Goal: Task Accomplishment & Management: Manage account settings

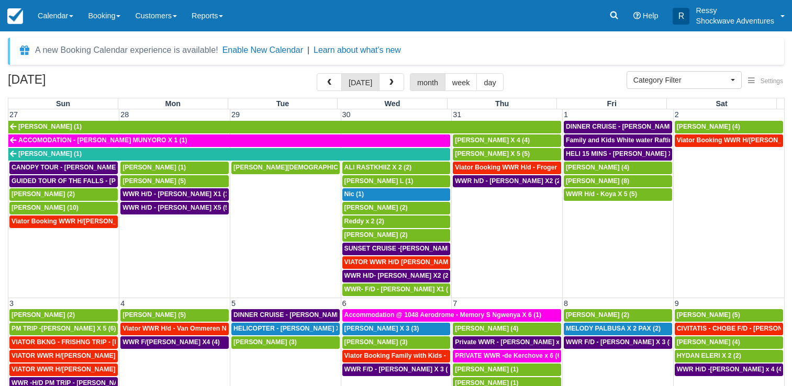
select select
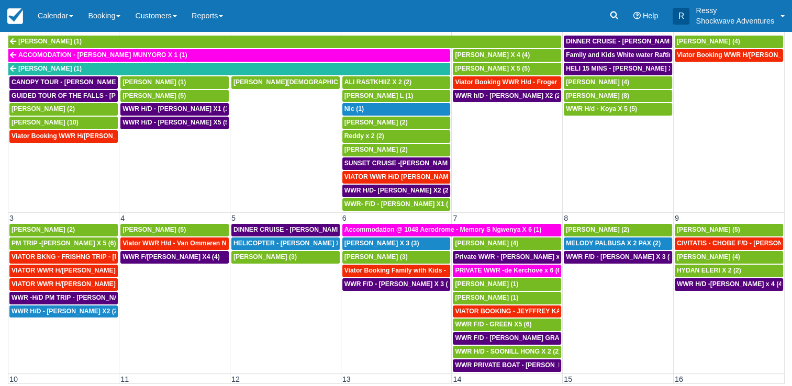
scroll to position [675, 0]
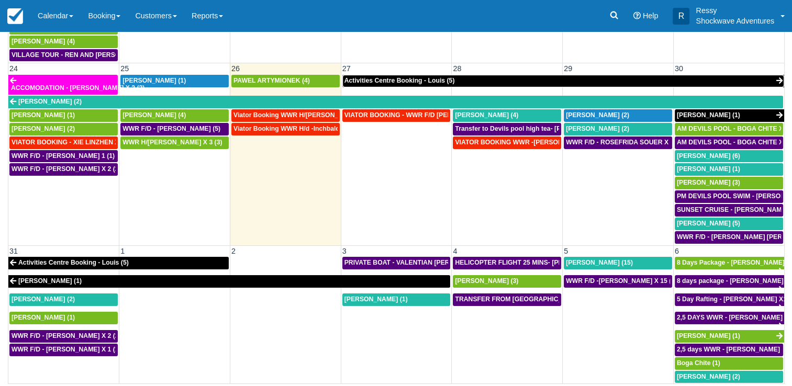
click at [422, 77] on span "Activities Centre Booking - Louis (5)" at bounding box center [399, 80] width 110 height 7
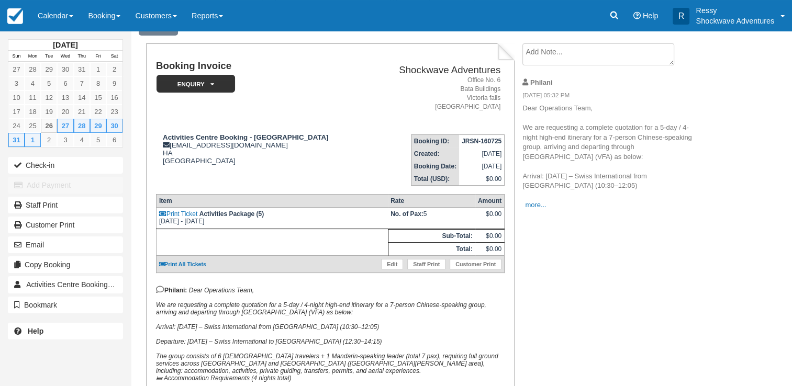
scroll to position [105, 0]
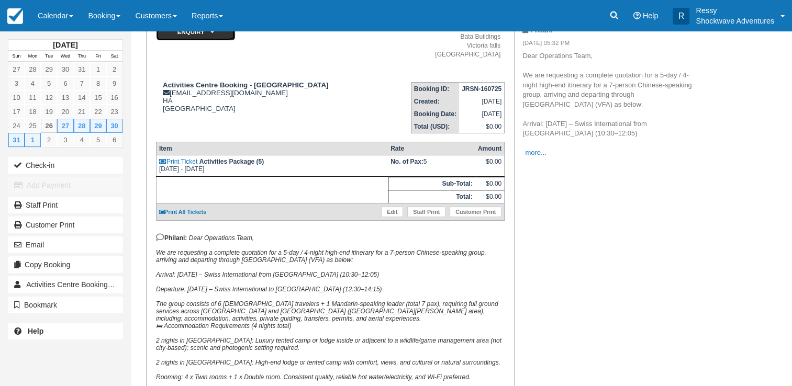
click at [222, 37] on em "Enquiry" at bounding box center [195, 31] width 78 height 18
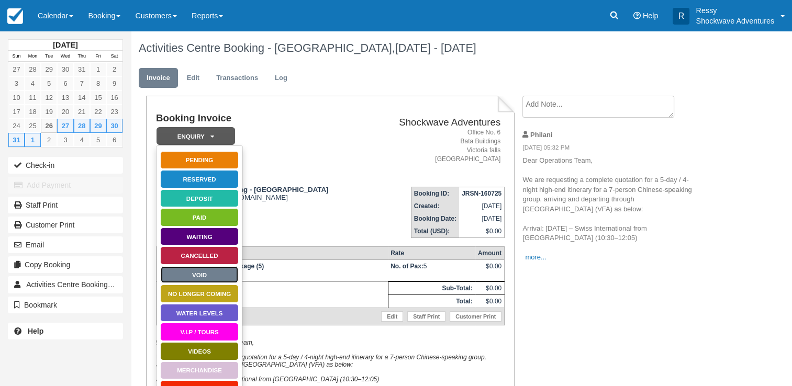
click at [216, 275] on link "Void" at bounding box center [199, 275] width 78 height 18
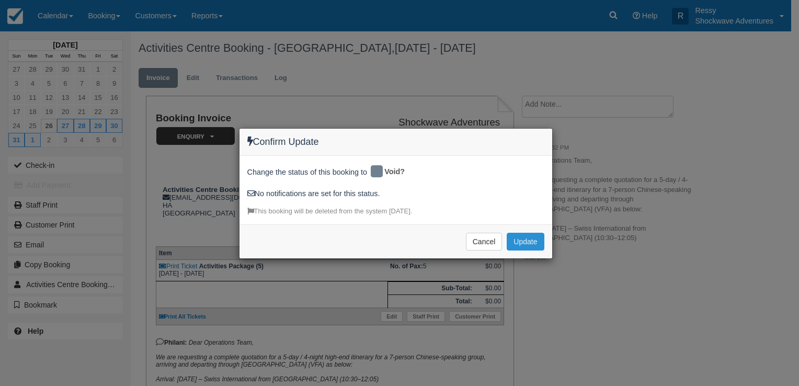
click at [529, 246] on button "Update" at bounding box center [525, 242] width 37 height 18
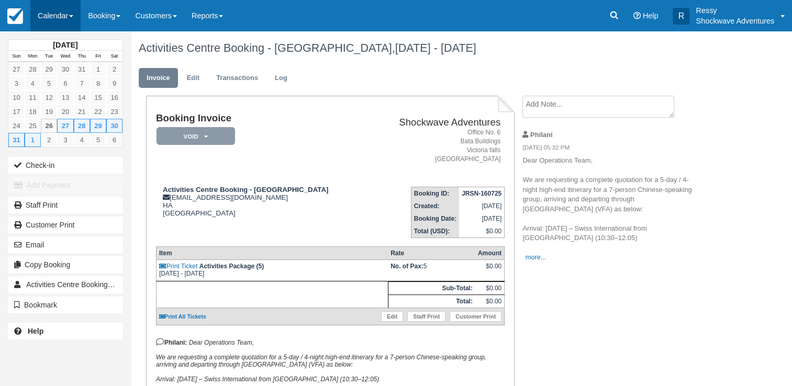
click at [61, 10] on link "Calendar" at bounding box center [55, 15] width 50 height 31
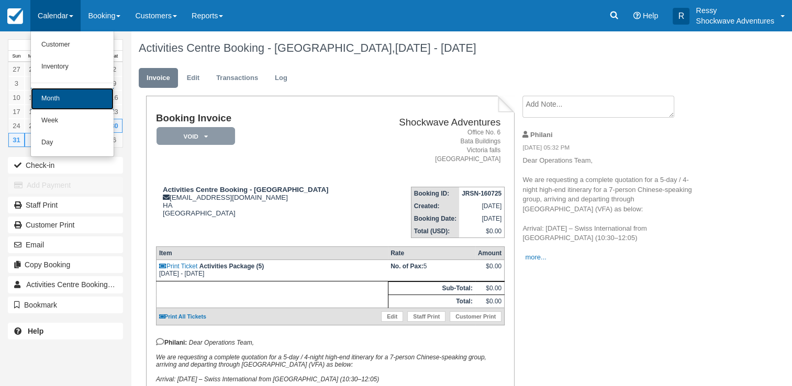
click at [65, 98] on link "Month" at bounding box center [72, 99] width 83 height 22
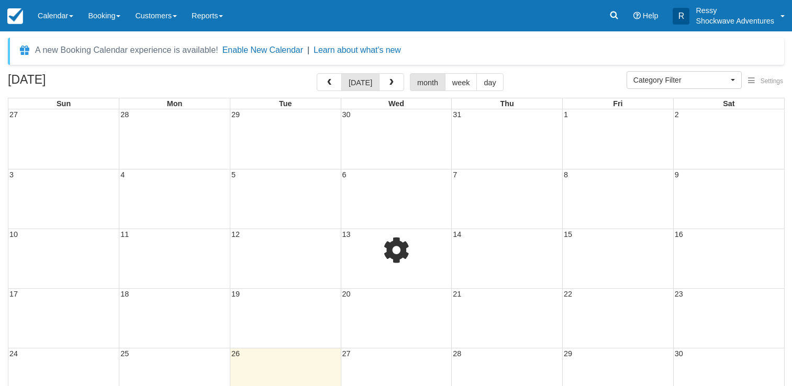
select select
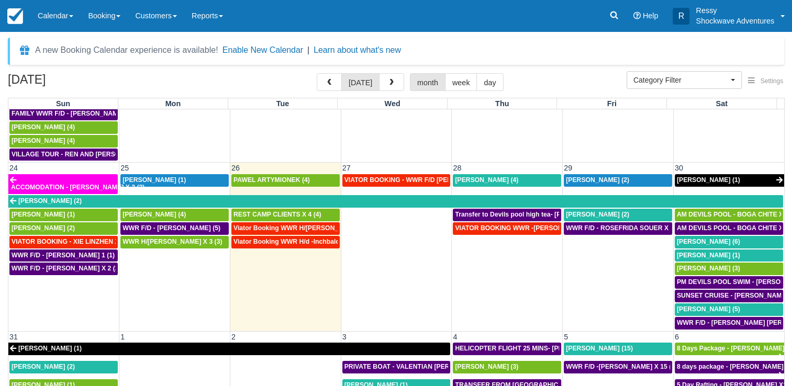
scroll to position [661, 0]
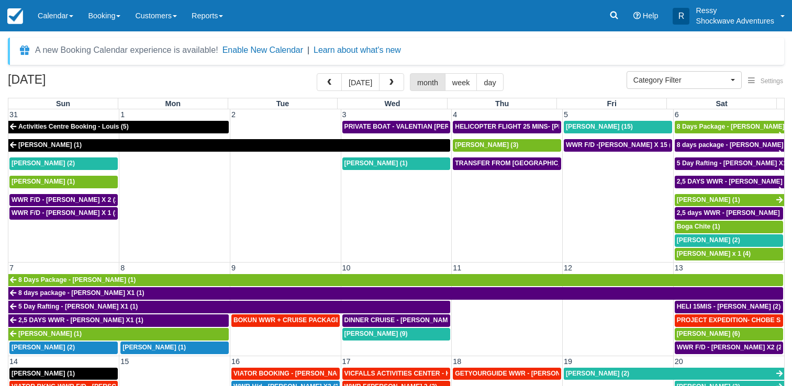
select select
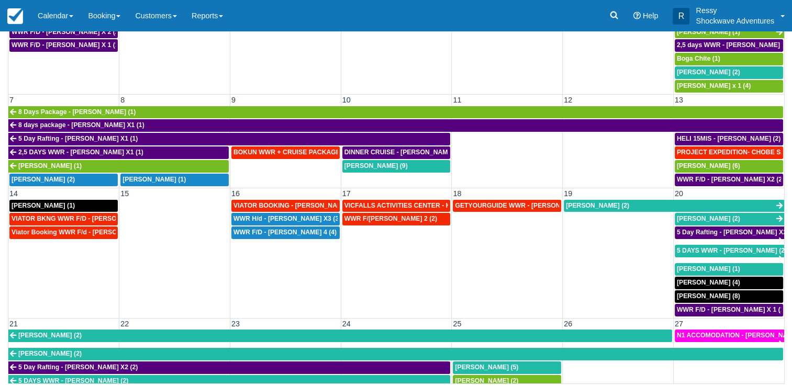
scroll to position [39, 0]
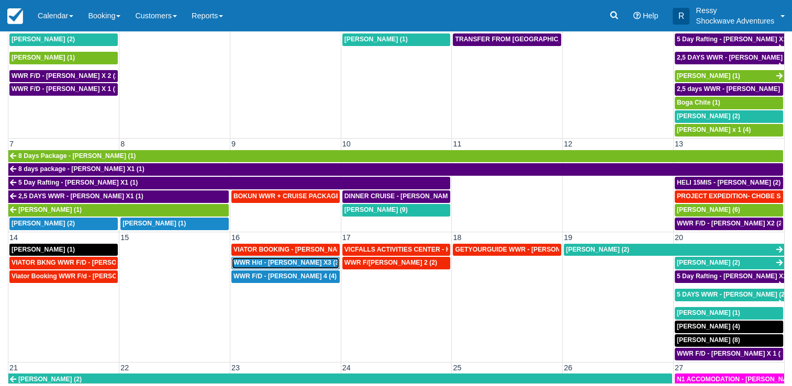
click at [300, 259] on span "WWR H/d - Richard Venn X3 (3)" at bounding box center [286, 262] width 107 height 7
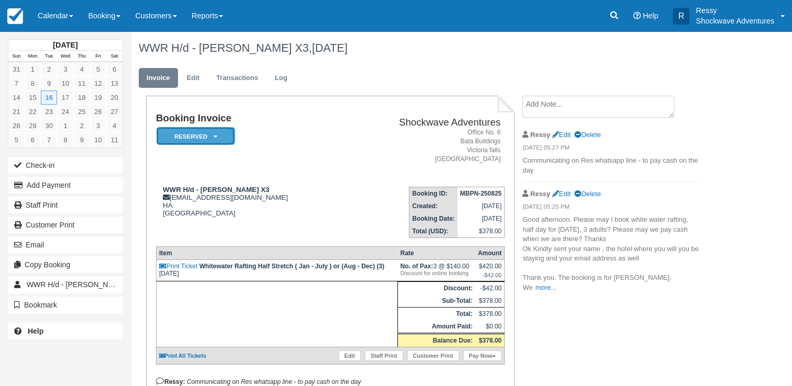
click at [212, 133] on em "Reserved" at bounding box center [195, 136] width 78 height 18
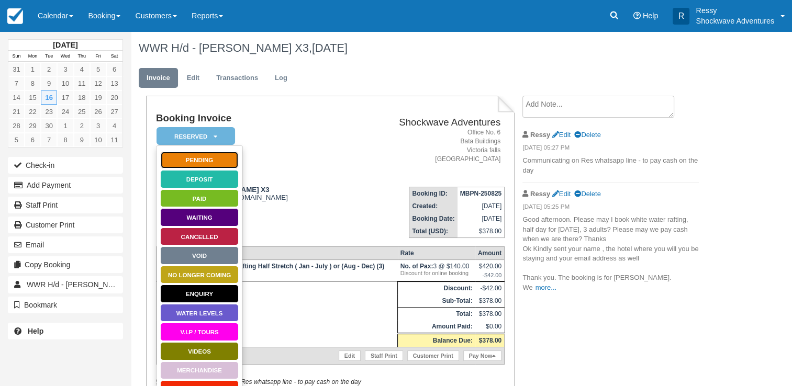
click at [219, 163] on link "Pending" at bounding box center [199, 160] width 78 height 18
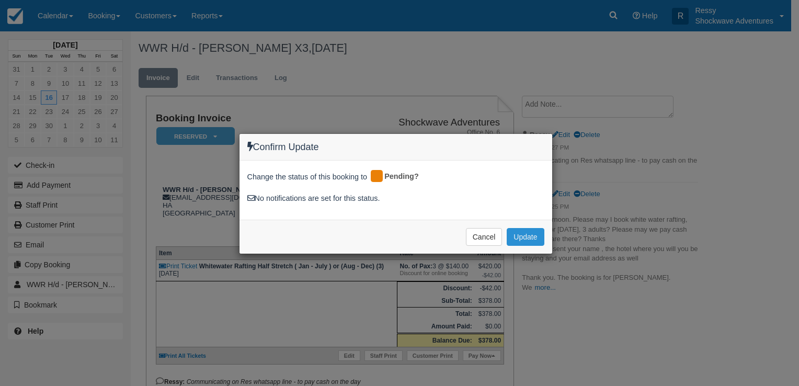
click at [527, 233] on button "Update" at bounding box center [525, 237] width 37 height 18
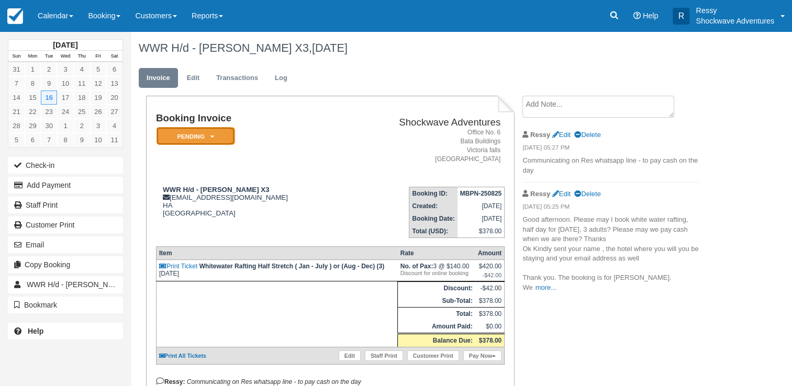
click at [217, 135] on em "Pending" at bounding box center [195, 136] width 78 height 18
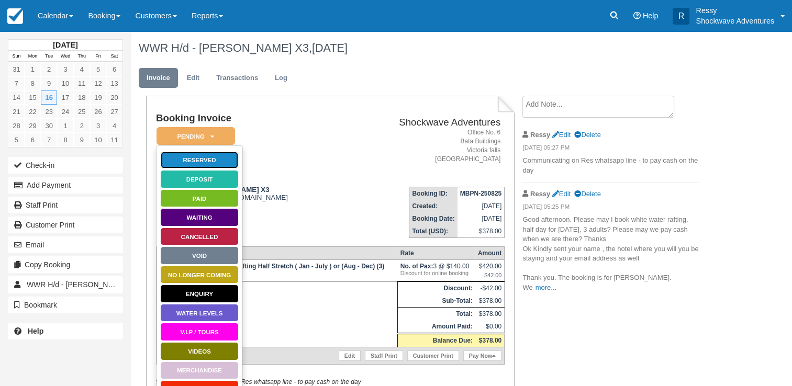
click at [208, 158] on link "Reserved" at bounding box center [199, 160] width 78 height 18
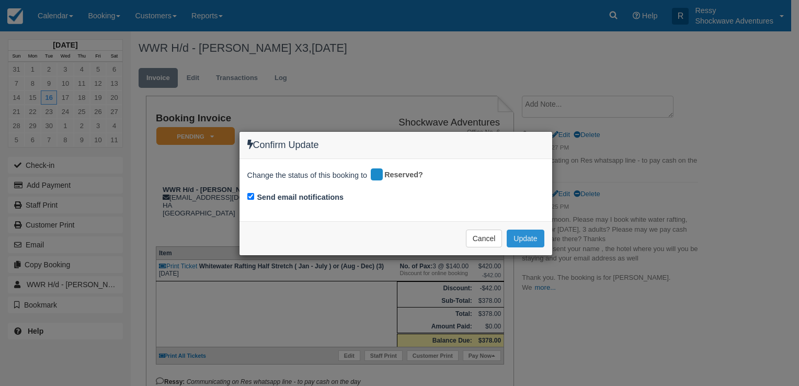
drag, startPoint x: 525, startPoint y: 236, endPoint x: 520, endPoint y: 241, distance: 6.7
click at [523, 239] on button "Update" at bounding box center [525, 239] width 37 height 18
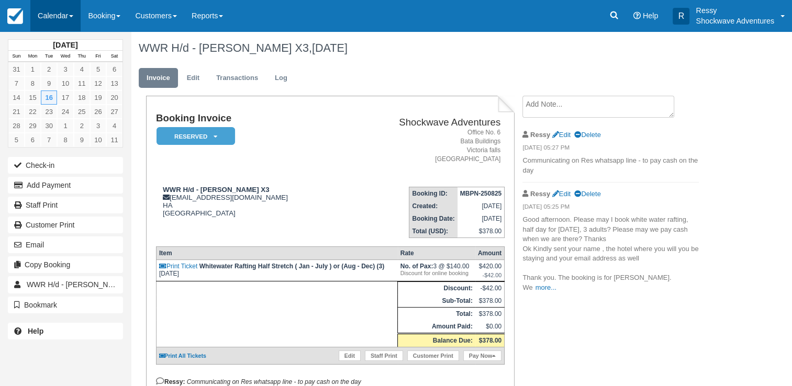
click at [63, 14] on link "Calendar" at bounding box center [55, 15] width 50 height 31
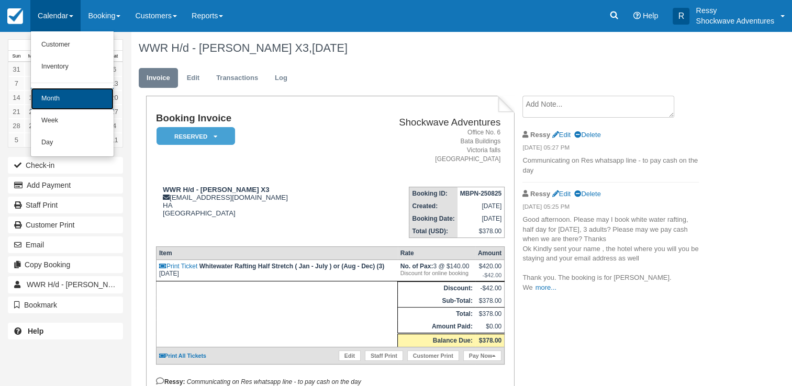
click at [68, 99] on link "Month" at bounding box center [72, 99] width 83 height 22
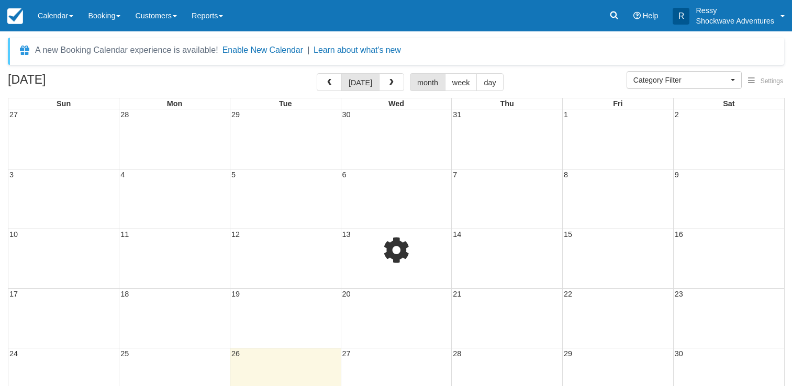
select select
